Goal: Navigation & Orientation: Find specific page/section

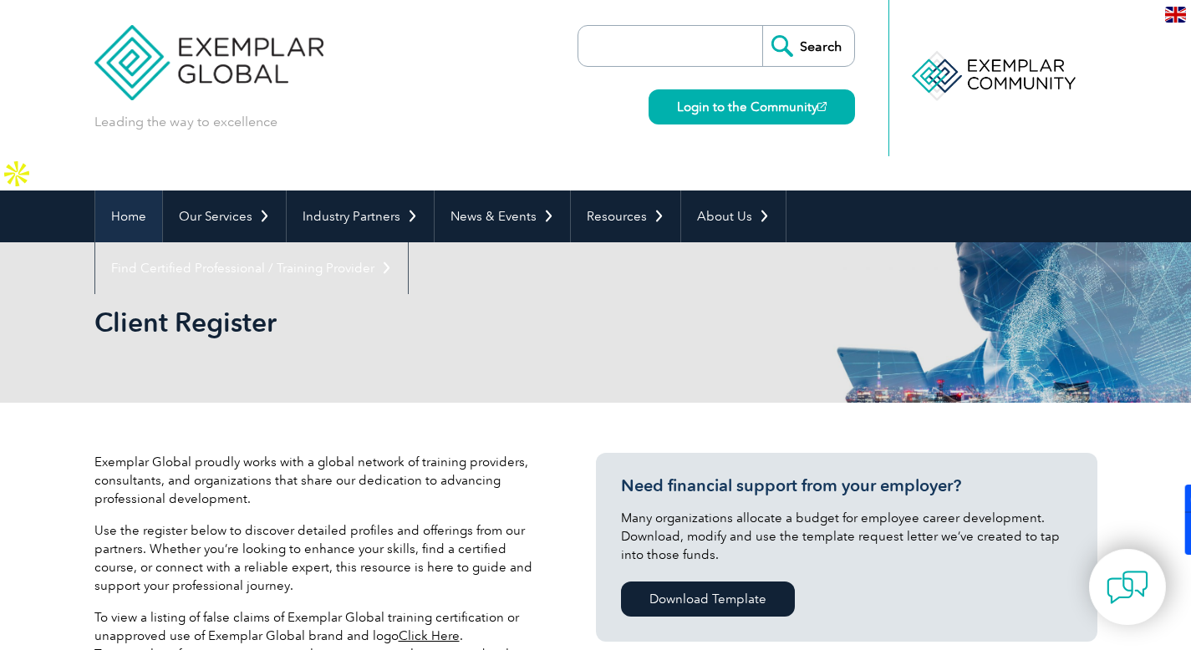
click at [152, 191] on link "Home" at bounding box center [128, 217] width 67 height 52
